Goal: Find specific page/section: Find specific page/section

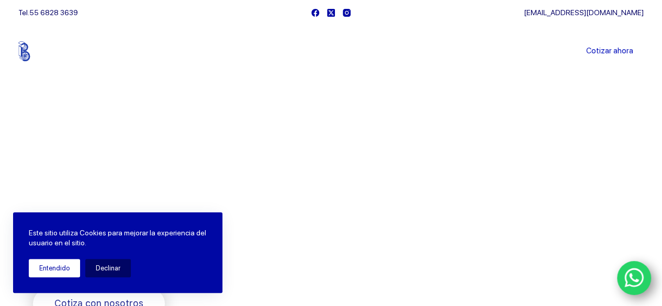
click at [64, 265] on button "Entendido" at bounding box center [54, 268] width 51 height 18
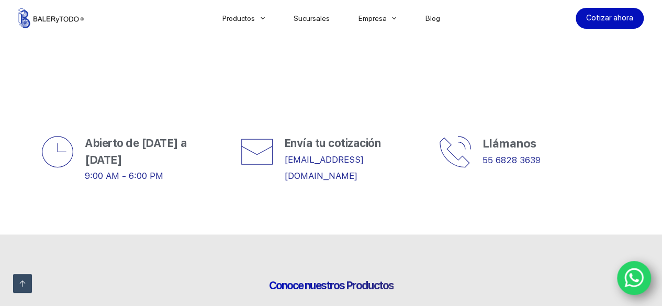
scroll to position [418, 0]
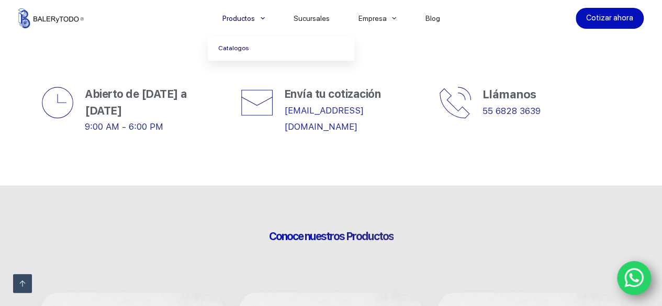
click at [241, 53] on link "Catalogos" at bounding box center [281, 49] width 146 height 24
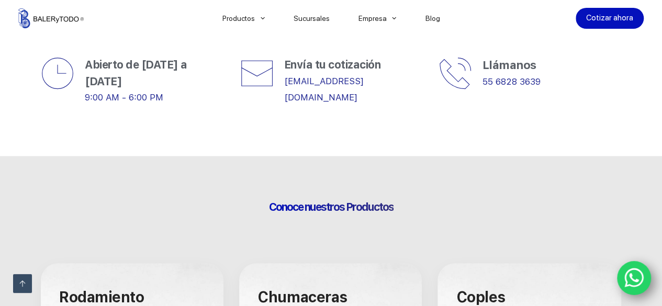
scroll to position [471, 0]
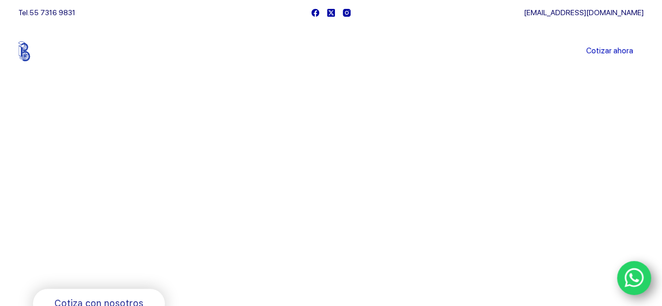
click at [626, 261] on div at bounding box center [634, 278] width 35 height 35
click at [631, 271] on icon "WhatsApp" at bounding box center [634, 278] width 20 height 22
